Goal: Find specific page/section: Find specific page/section

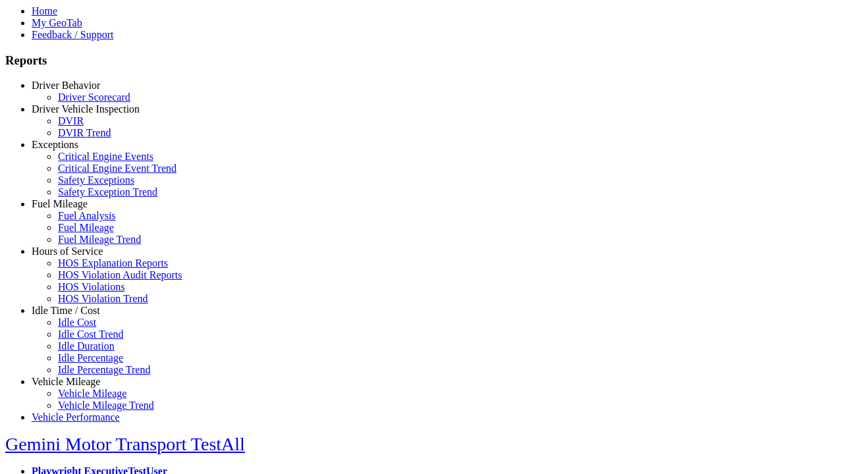
click at [76, 91] on link "Driver Behavior" at bounding box center [66, 85] width 68 height 11
click at [86, 103] on link "Driver Scorecard" at bounding box center [94, 97] width 72 height 11
